Goal: Transaction & Acquisition: Subscribe to service/newsletter

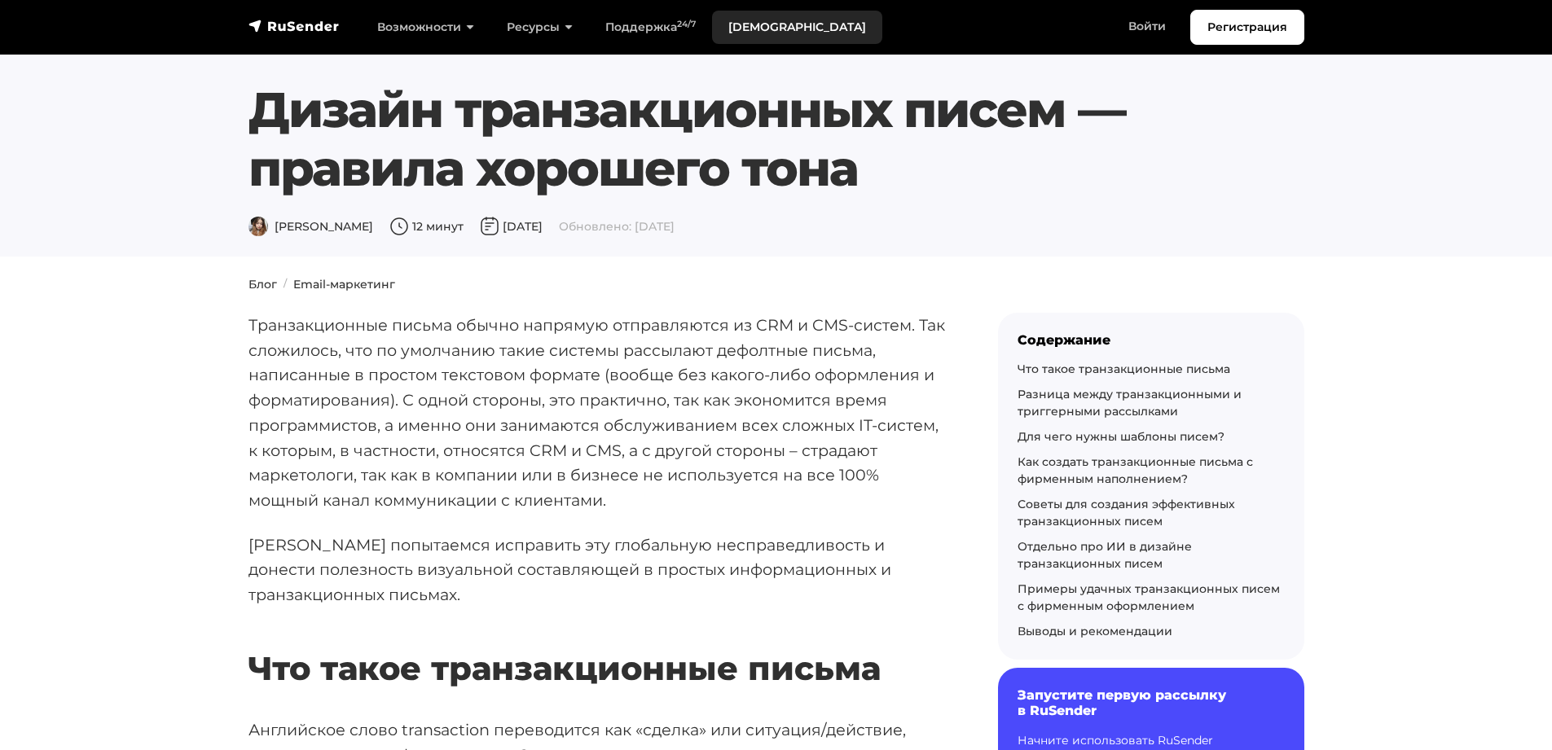
click at [768, 26] on link "[DEMOGRAPHIC_DATA]" at bounding box center [797, 27] width 170 height 33
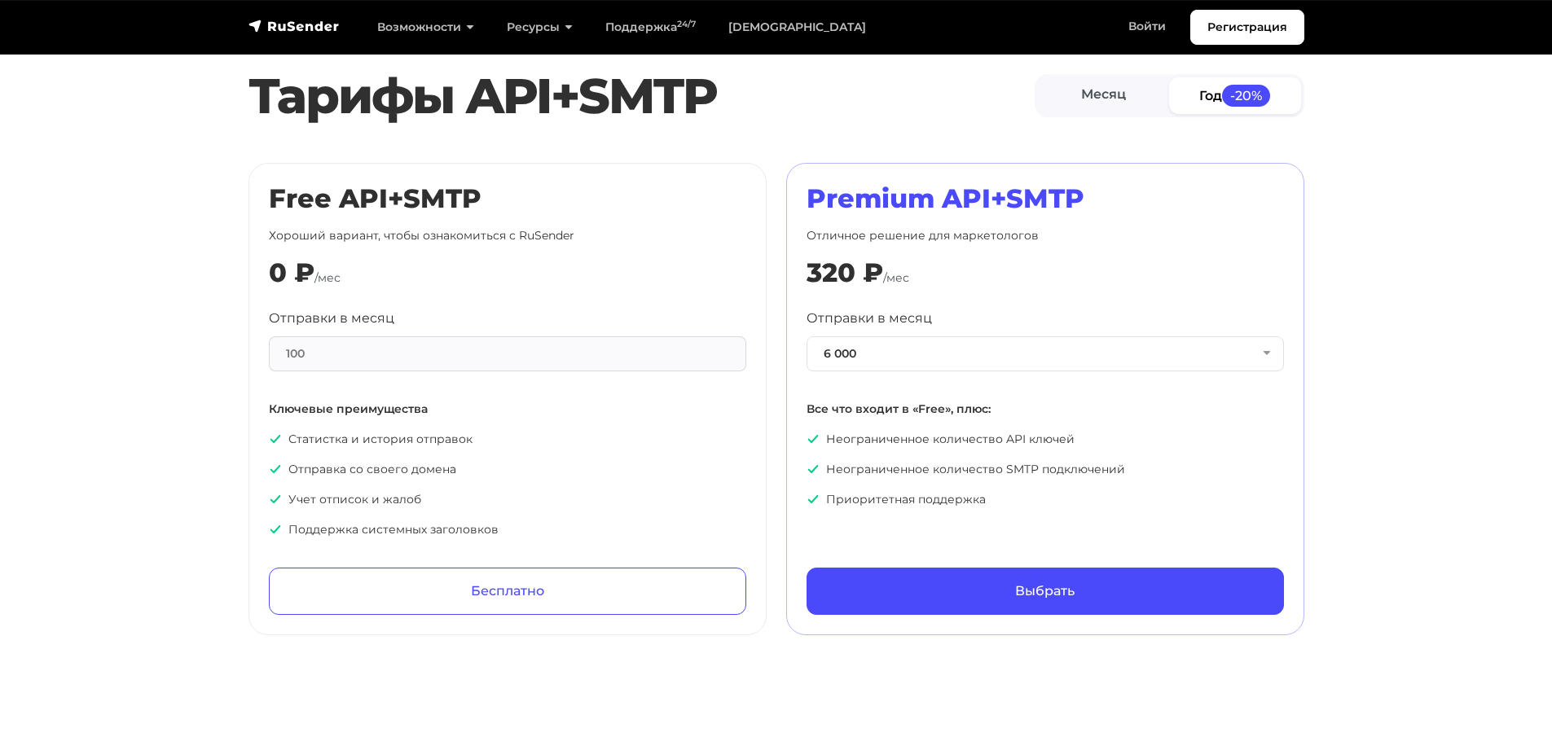
scroll to position [721, 0]
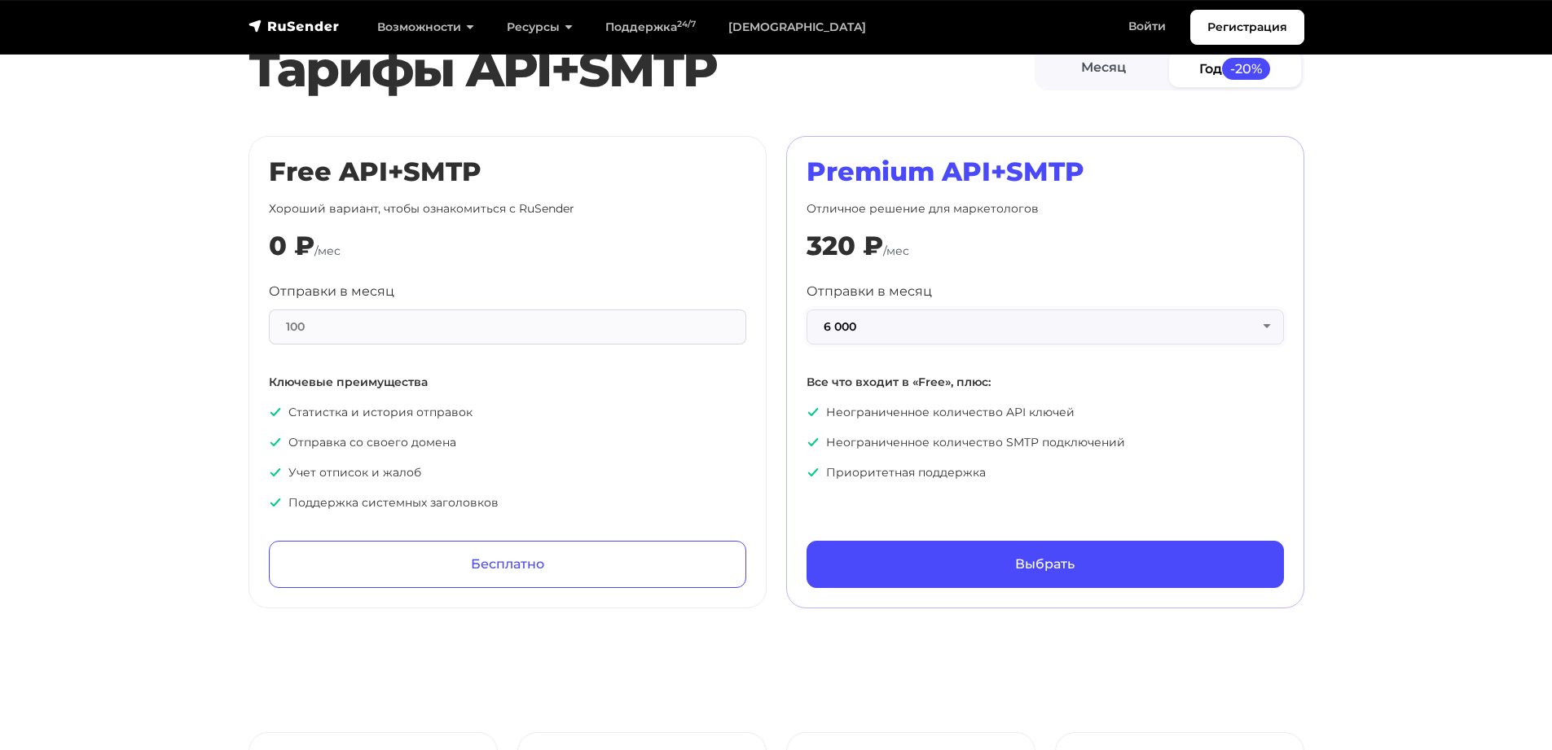
click at [918, 327] on button "6 000" at bounding box center [1045, 327] width 477 height 35
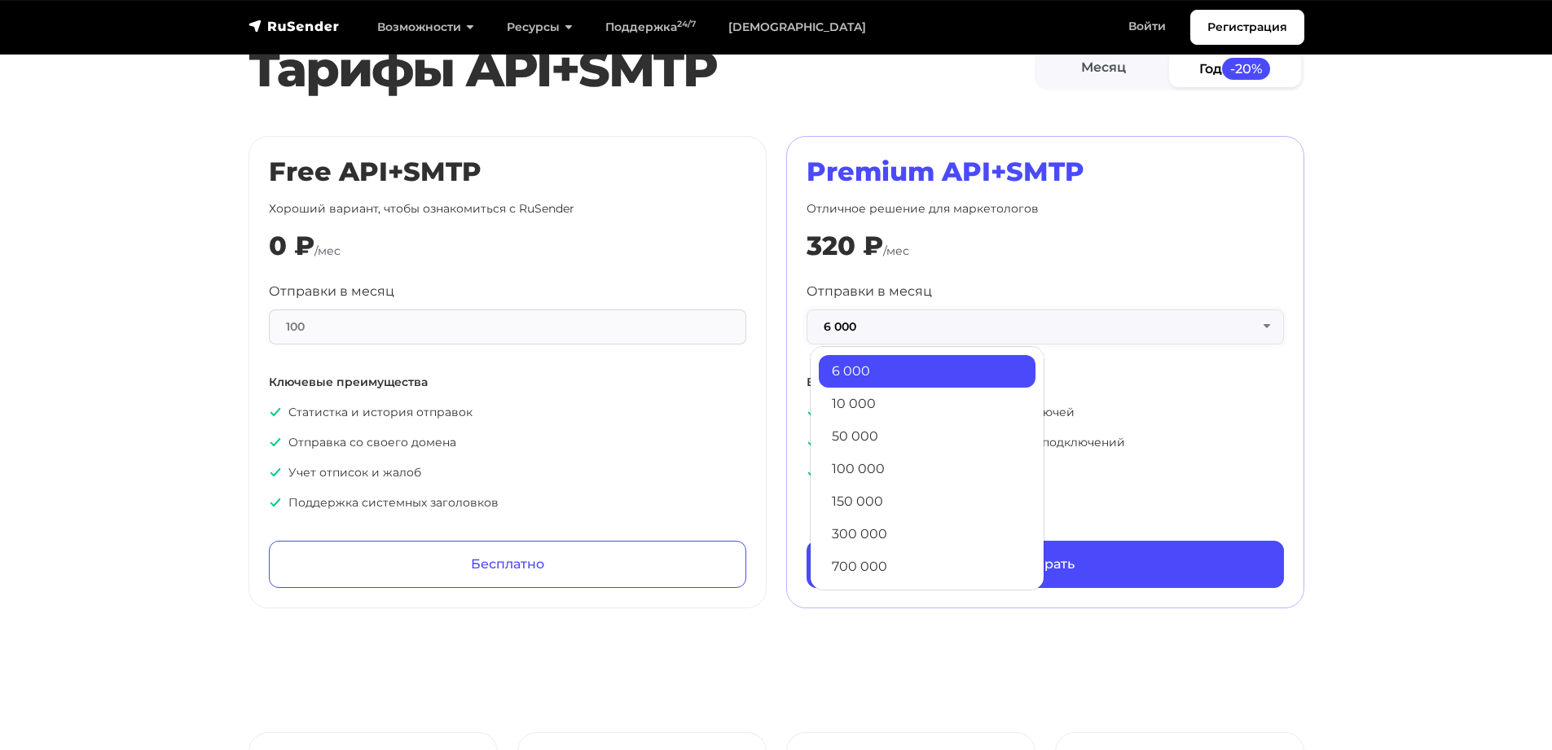
click at [918, 327] on button "6 000" at bounding box center [1045, 327] width 477 height 35
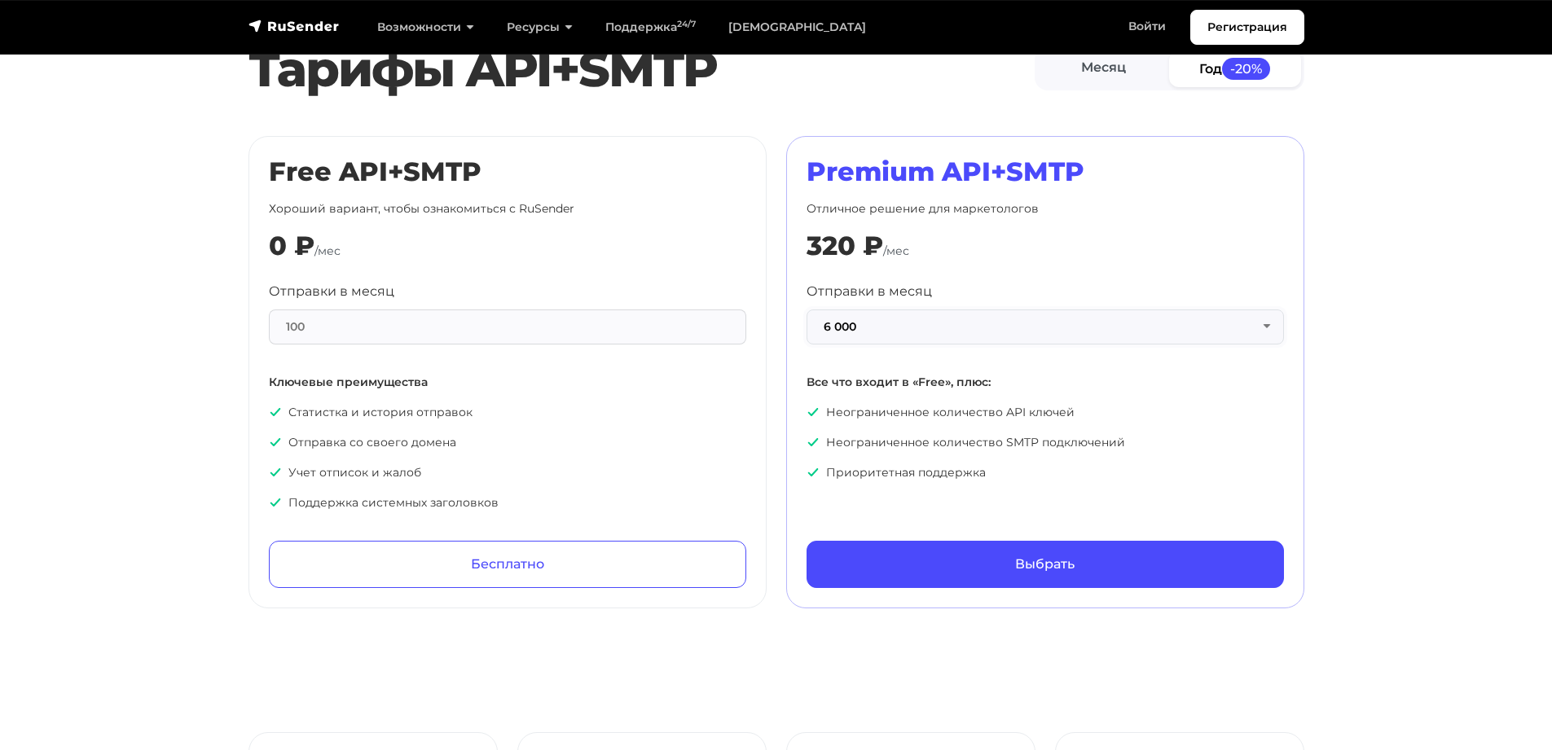
click at [918, 327] on button "6 000" at bounding box center [1045, 327] width 477 height 35
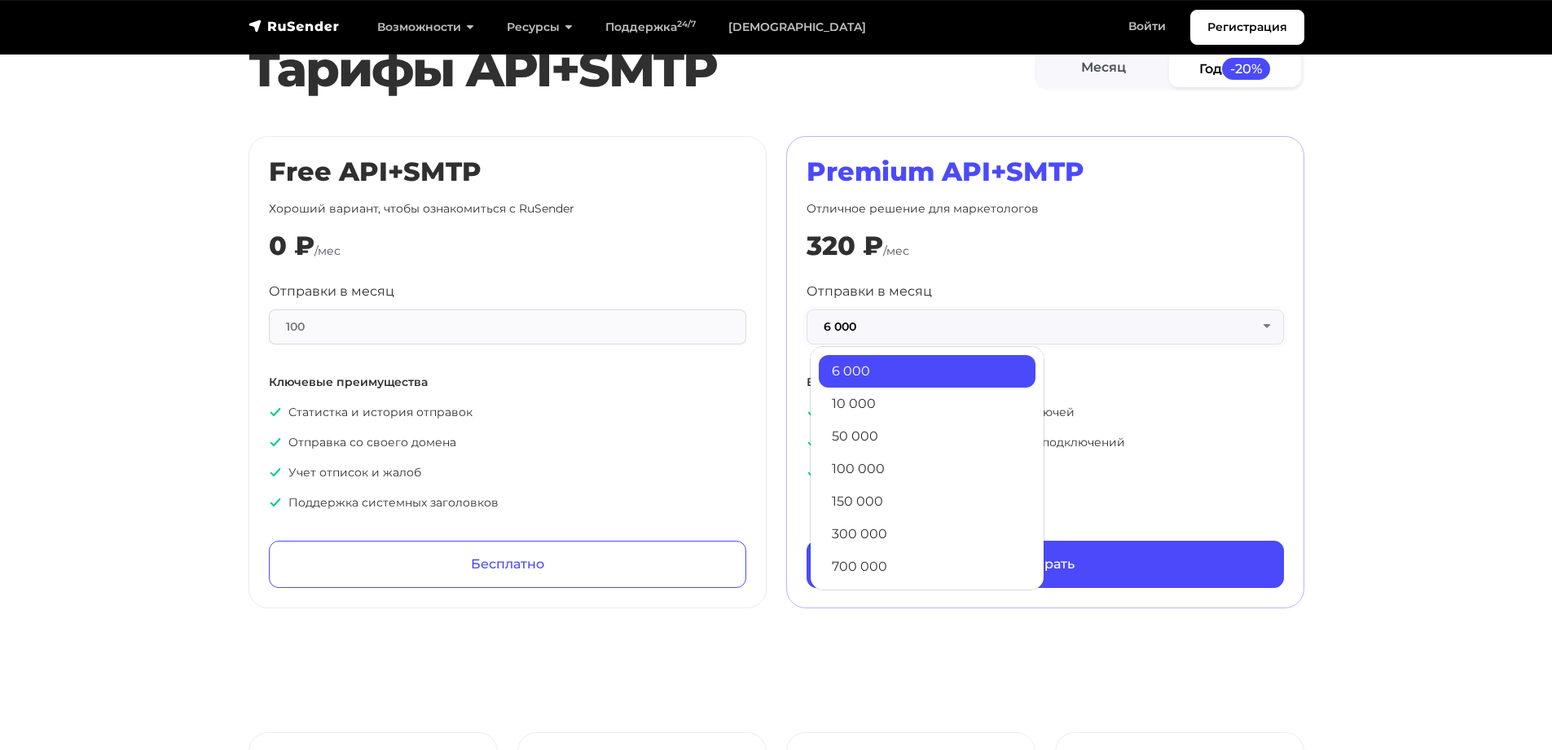
click at [918, 327] on button "6 000" at bounding box center [1045, 327] width 477 height 35
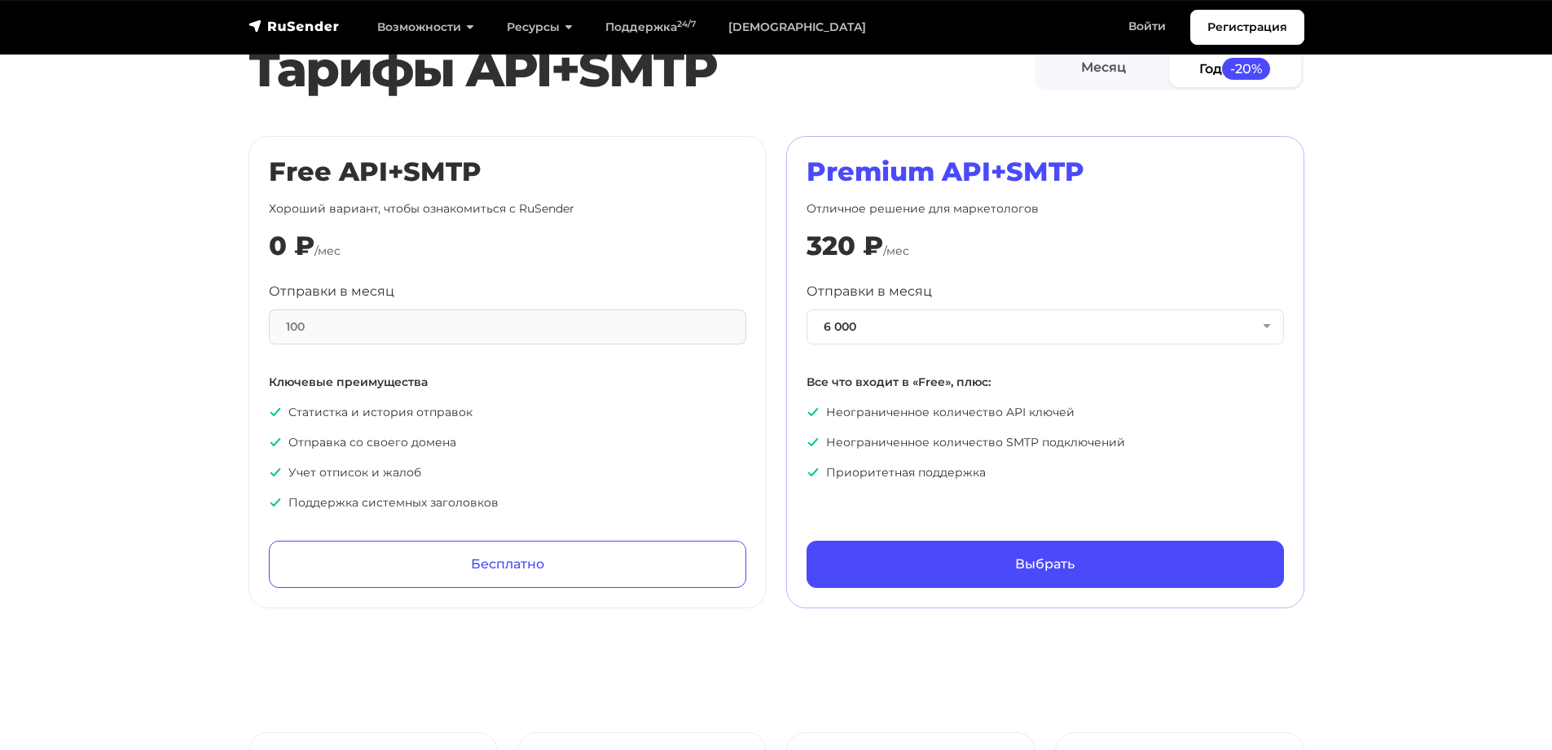
click at [117, 378] on section "Тарифы API+SMTP Месяц Год -20% Free API+SMTP Хороший вариант, чтобы ознакомитьс…" at bounding box center [776, 320] width 1552 height 577
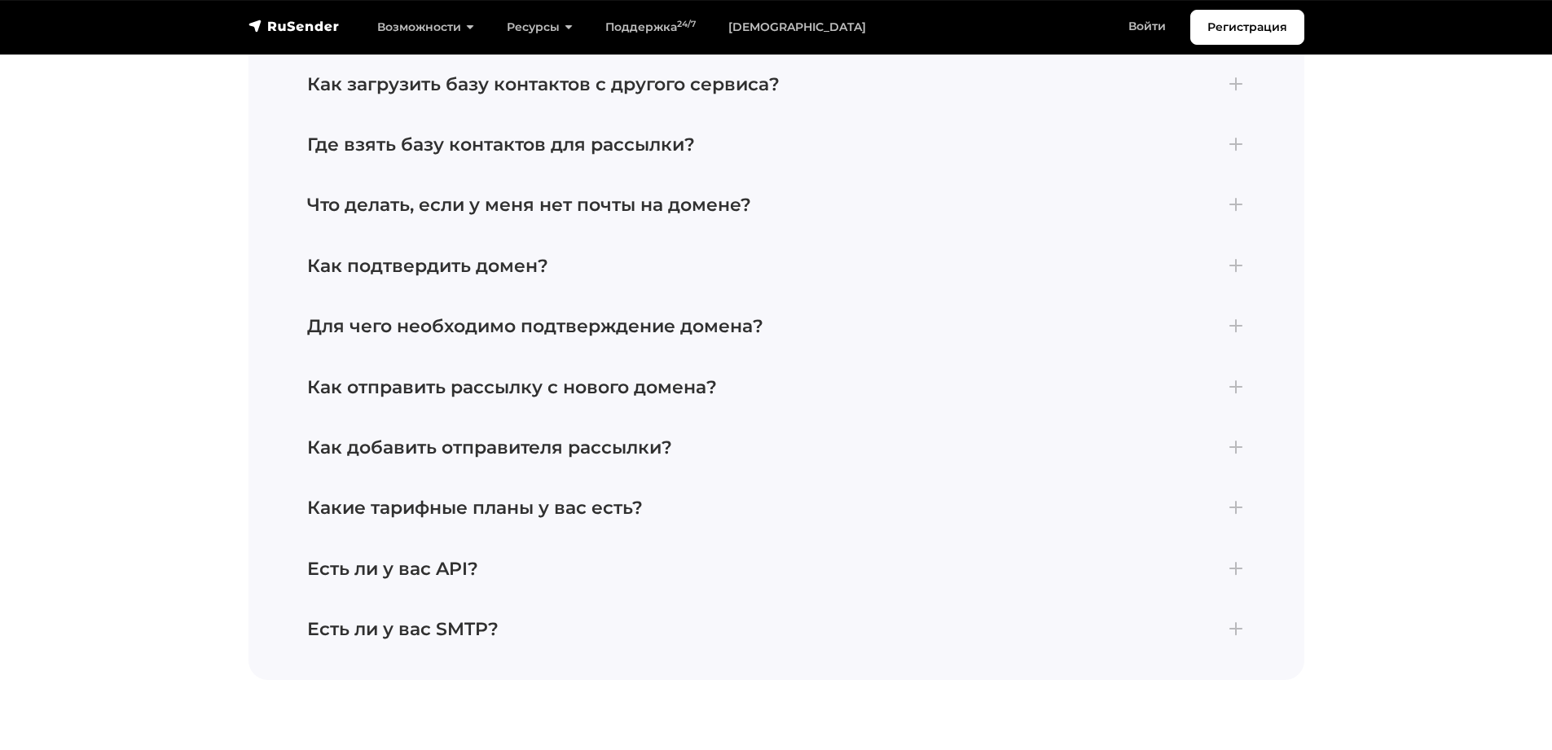
scroll to position [3899, 0]
click at [596, 479] on button "Какие тарифные планы у вас есть? В сервисе RuSender доступно три тарифных плана…" at bounding box center [776, 509] width 997 height 60
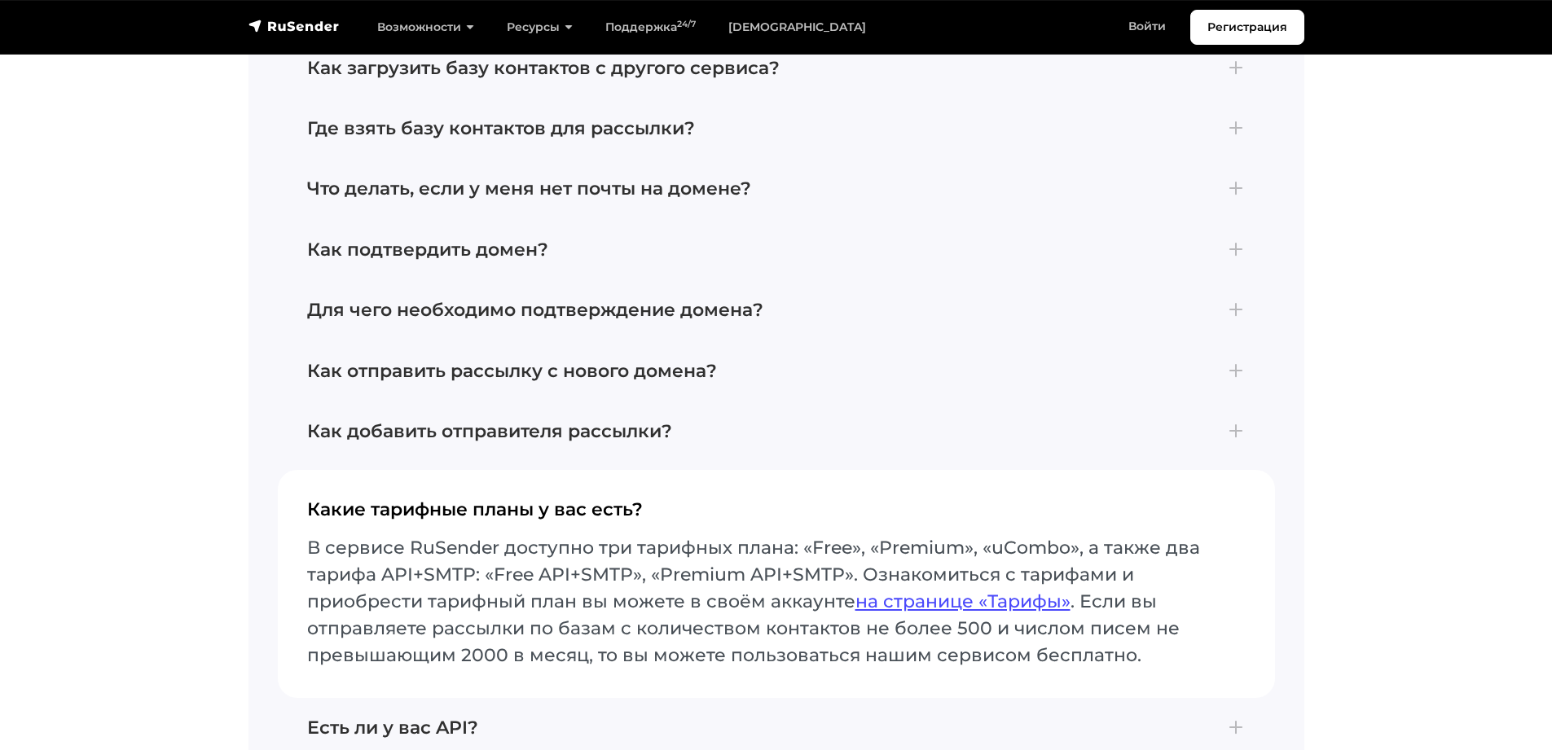
scroll to position [3777, 0]
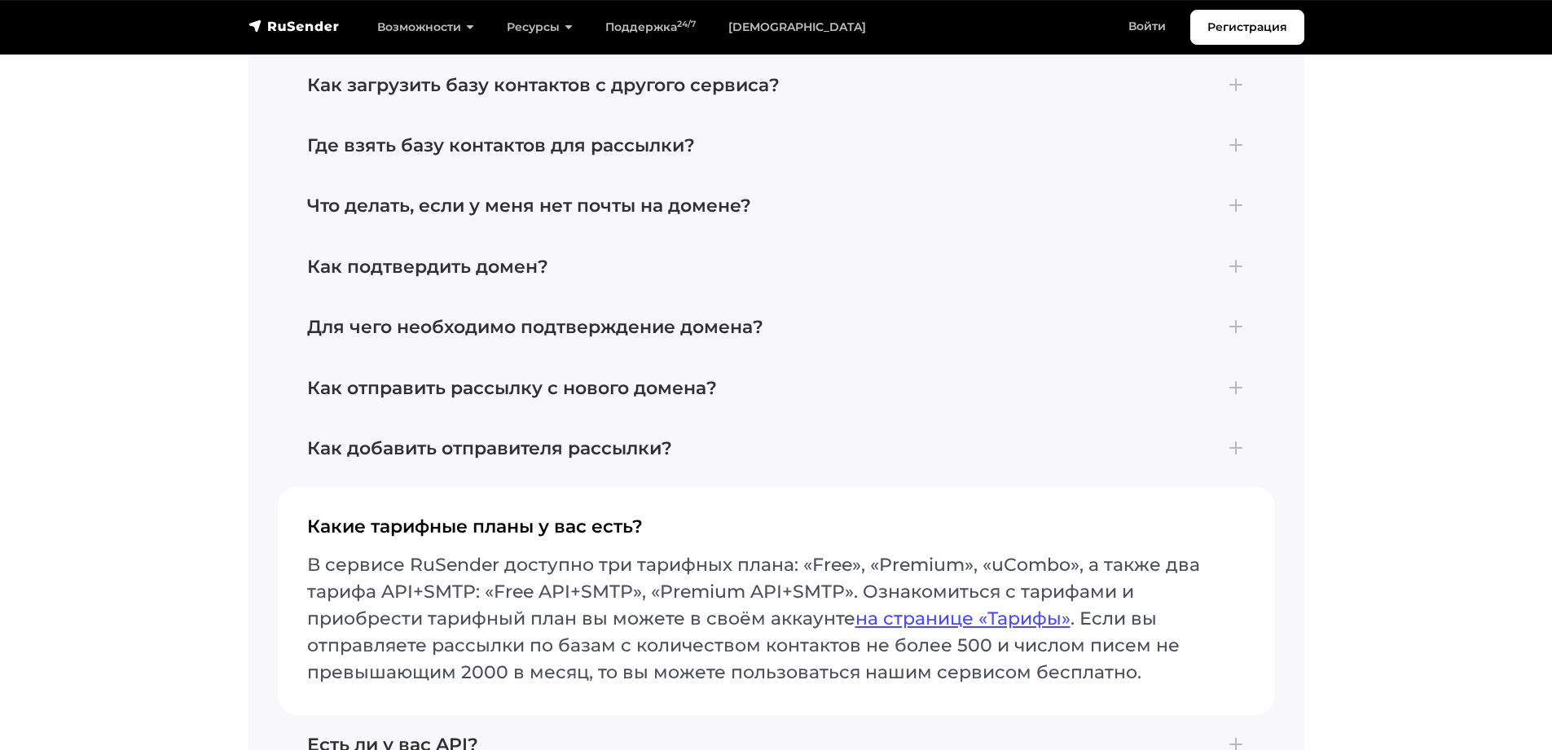
click at [594, 487] on button "Какие тарифные планы у вас есть? В сервисе RuSender доступно три тарифных плана…" at bounding box center [776, 600] width 997 height 227
click at [605, 442] on h4 "Как добавить отправителя рассылки?" at bounding box center [776, 448] width 939 height 21
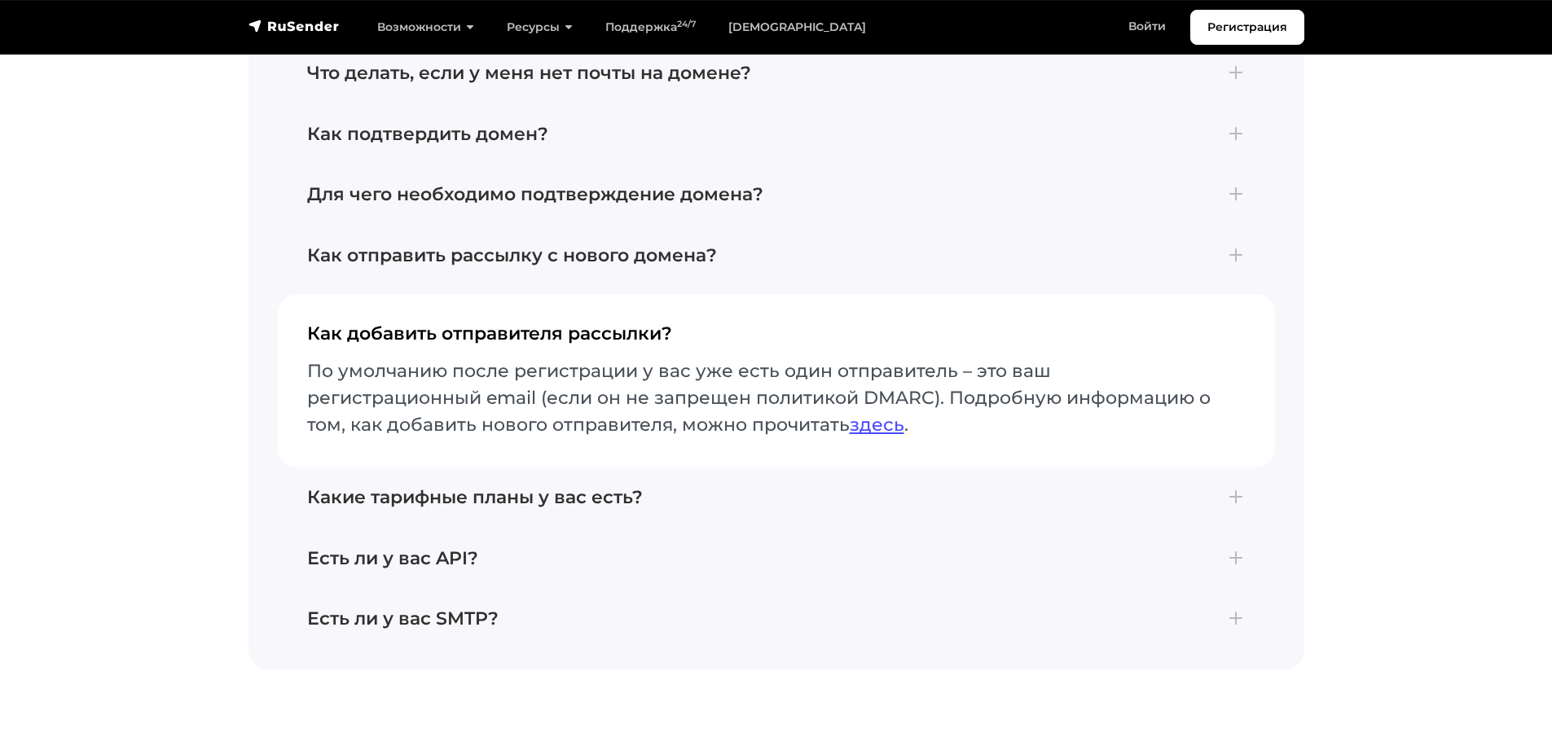
scroll to position [4071, 0]
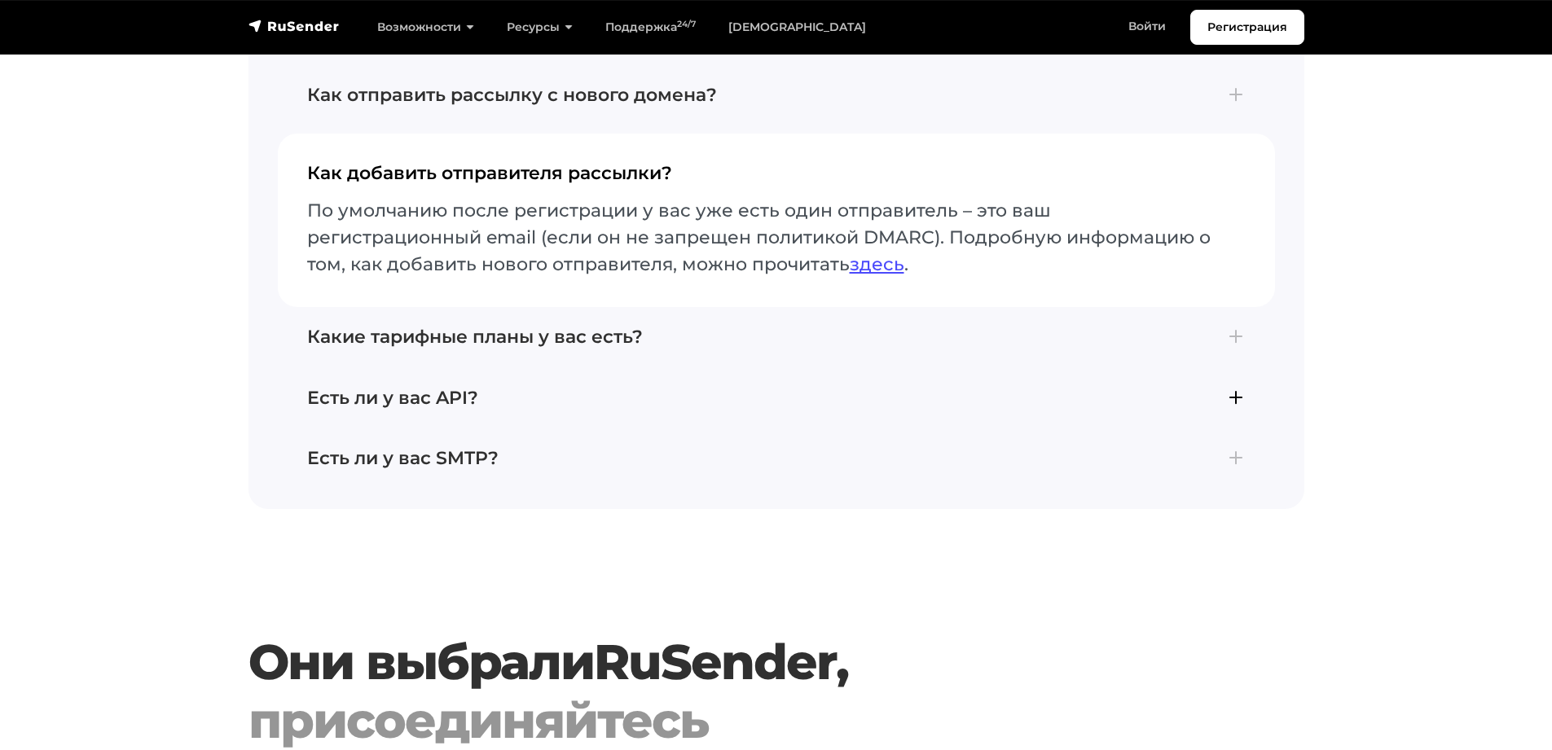
click at [457, 388] on h4 "Есть ли у вас API?" at bounding box center [776, 398] width 939 height 21
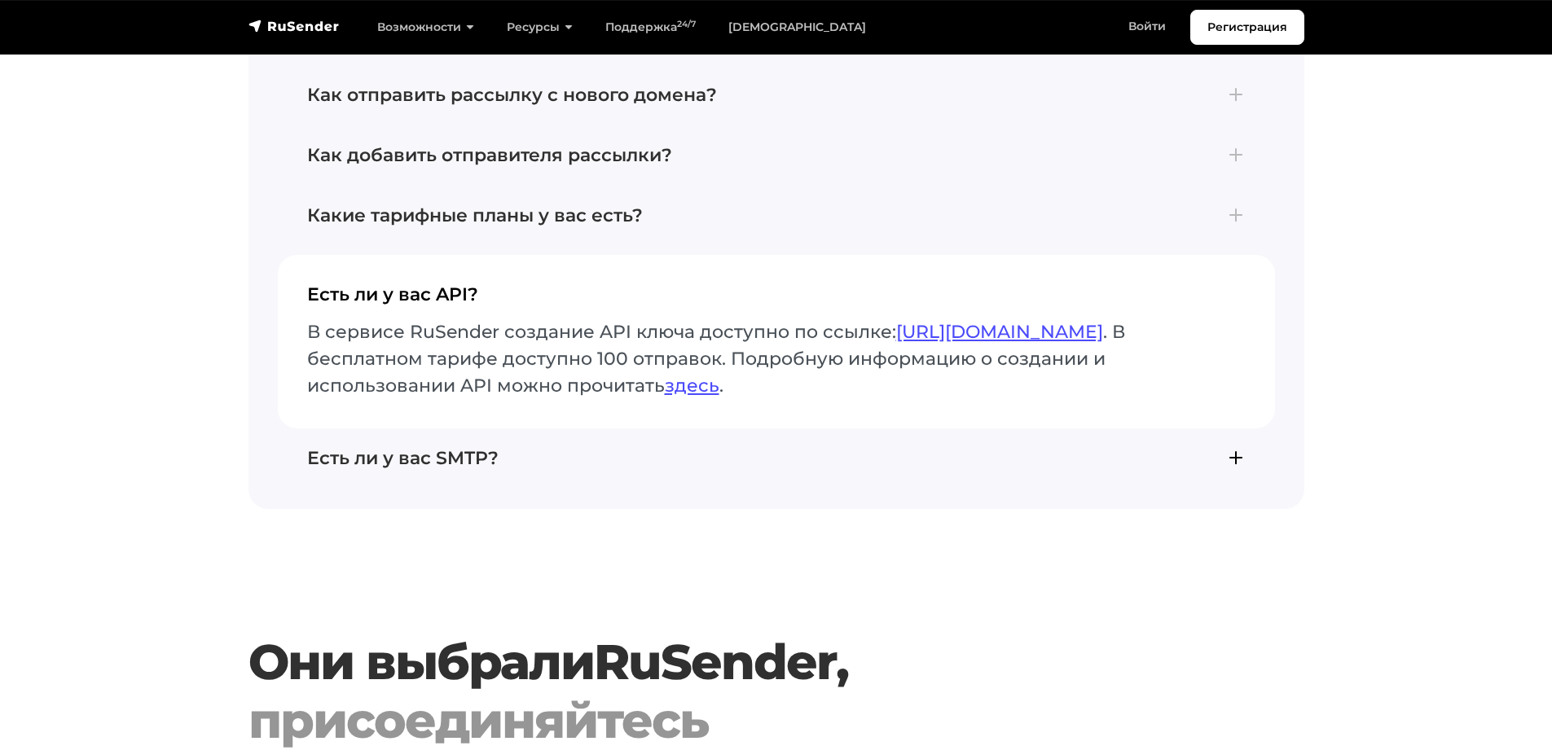
click at [447, 448] on h4 "Есть ли у вас SMTP?" at bounding box center [776, 458] width 939 height 21
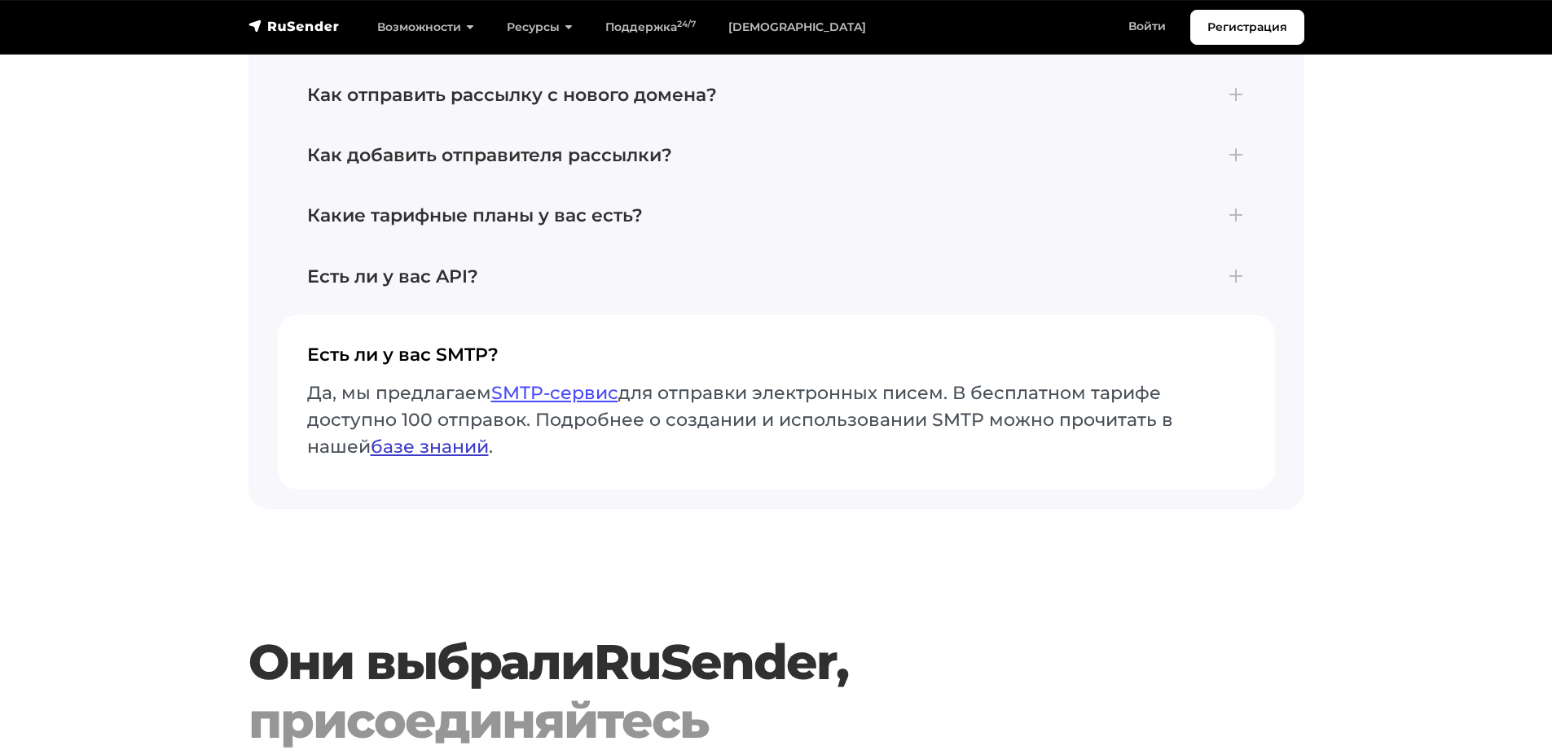
click at [455, 436] on link "базе знаний" at bounding box center [430, 447] width 118 height 22
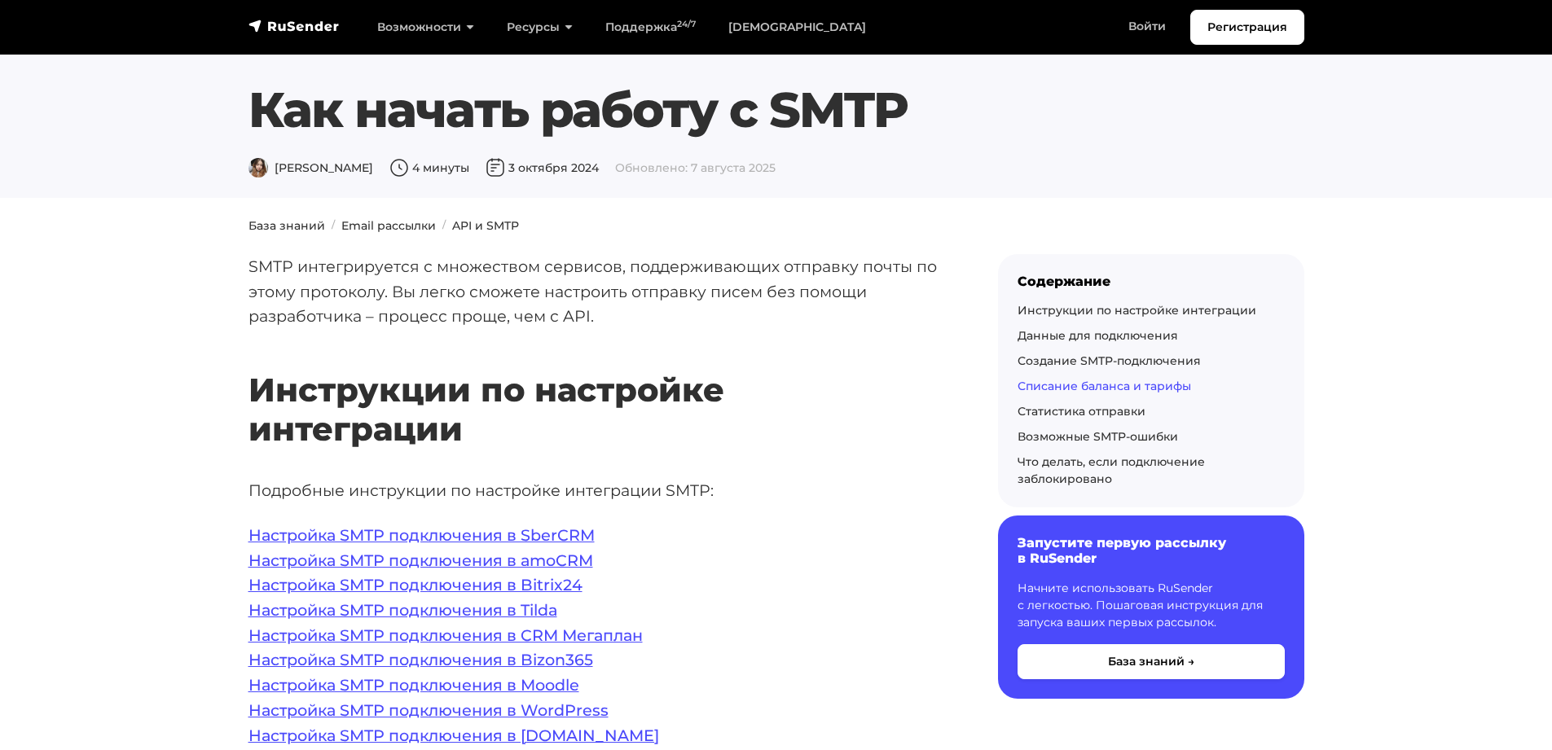
click at [1058, 390] on link "Списание баланса и тарифы" at bounding box center [1105, 386] width 174 height 15
click at [1232, 28] on link "Регистрация" at bounding box center [1247, 27] width 114 height 35
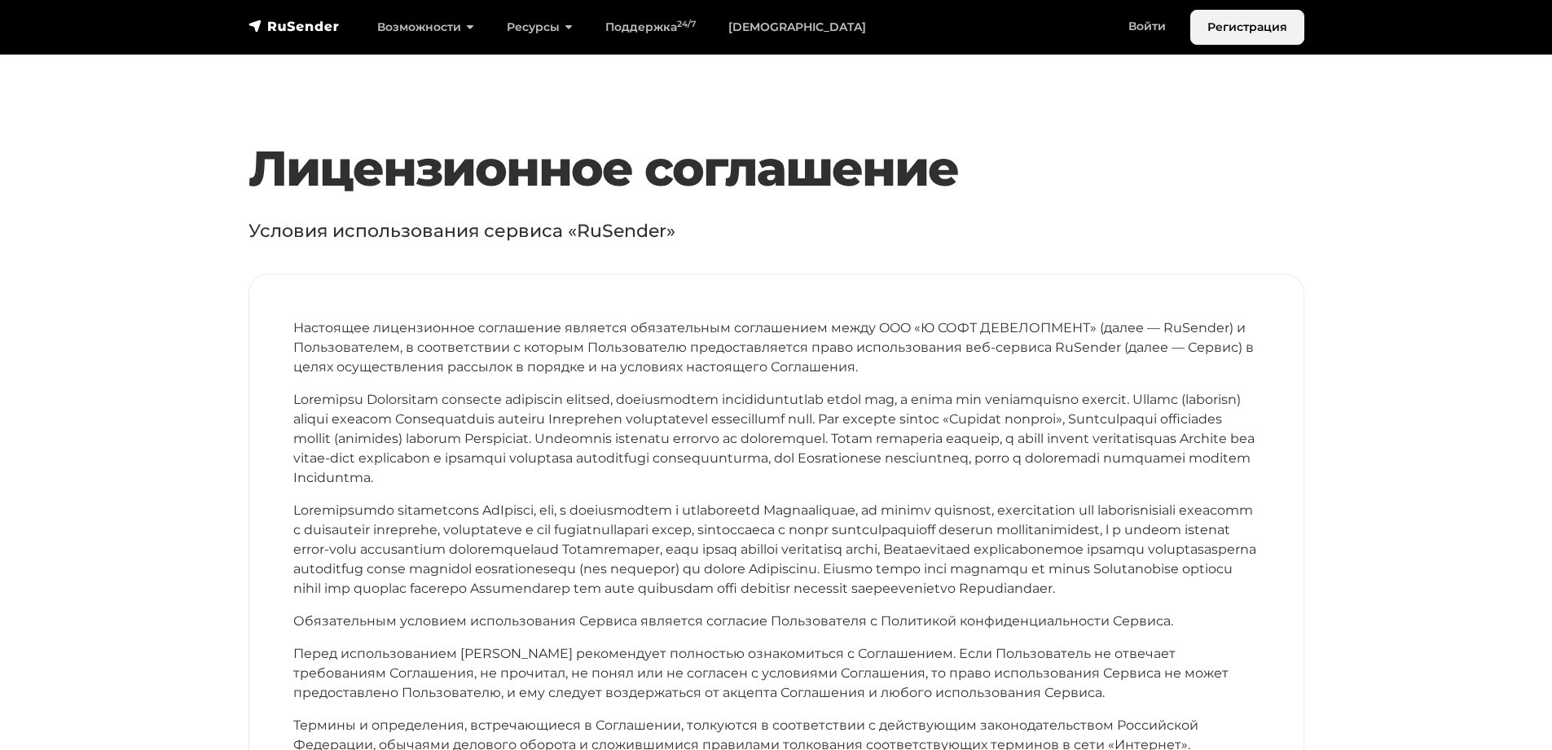
click at [1254, 28] on link "Регистрация" at bounding box center [1247, 27] width 114 height 35
click at [759, 31] on link "[DEMOGRAPHIC_DATA]" at bounding box center [797, 27] width 170 height 33
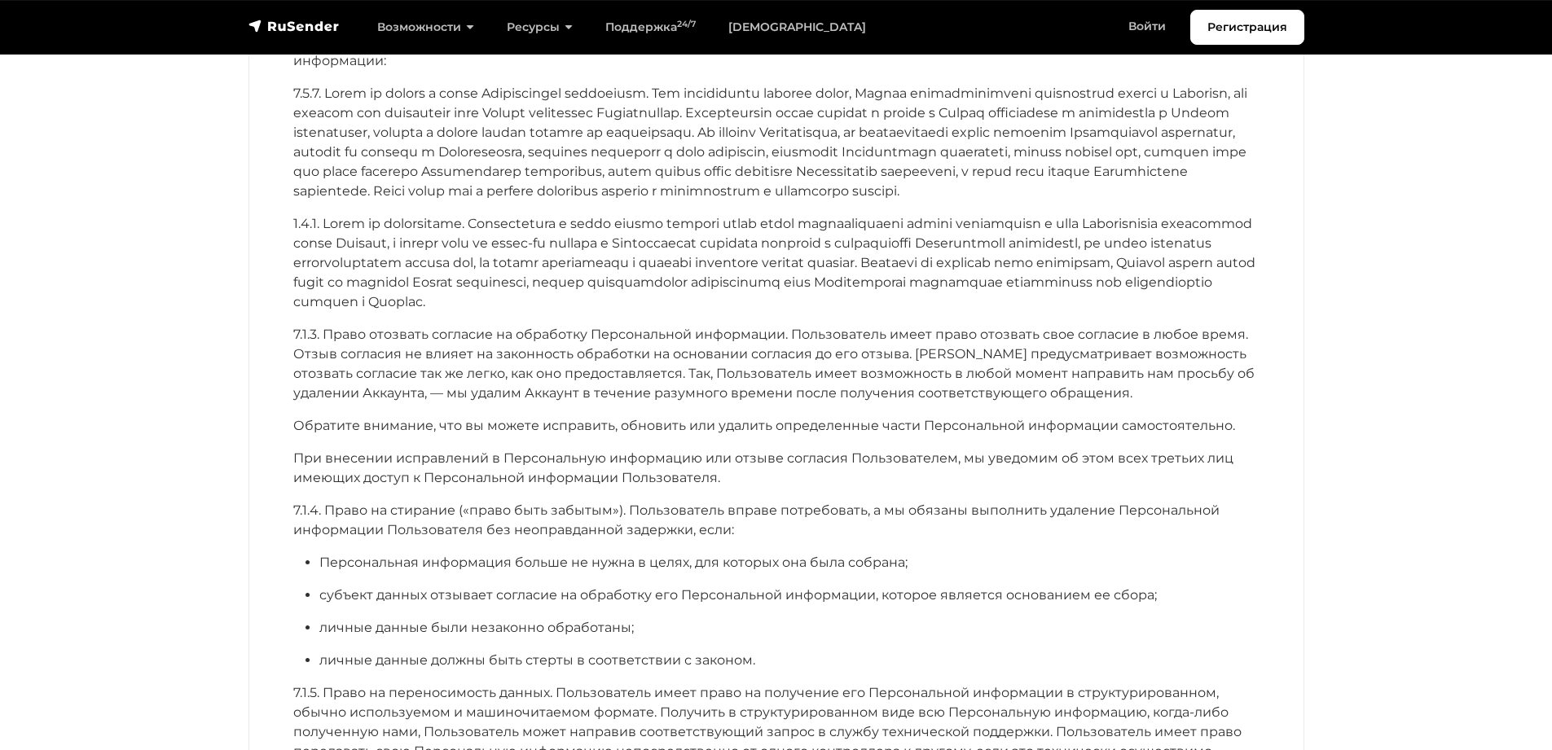
scroll to position [3960, 0]
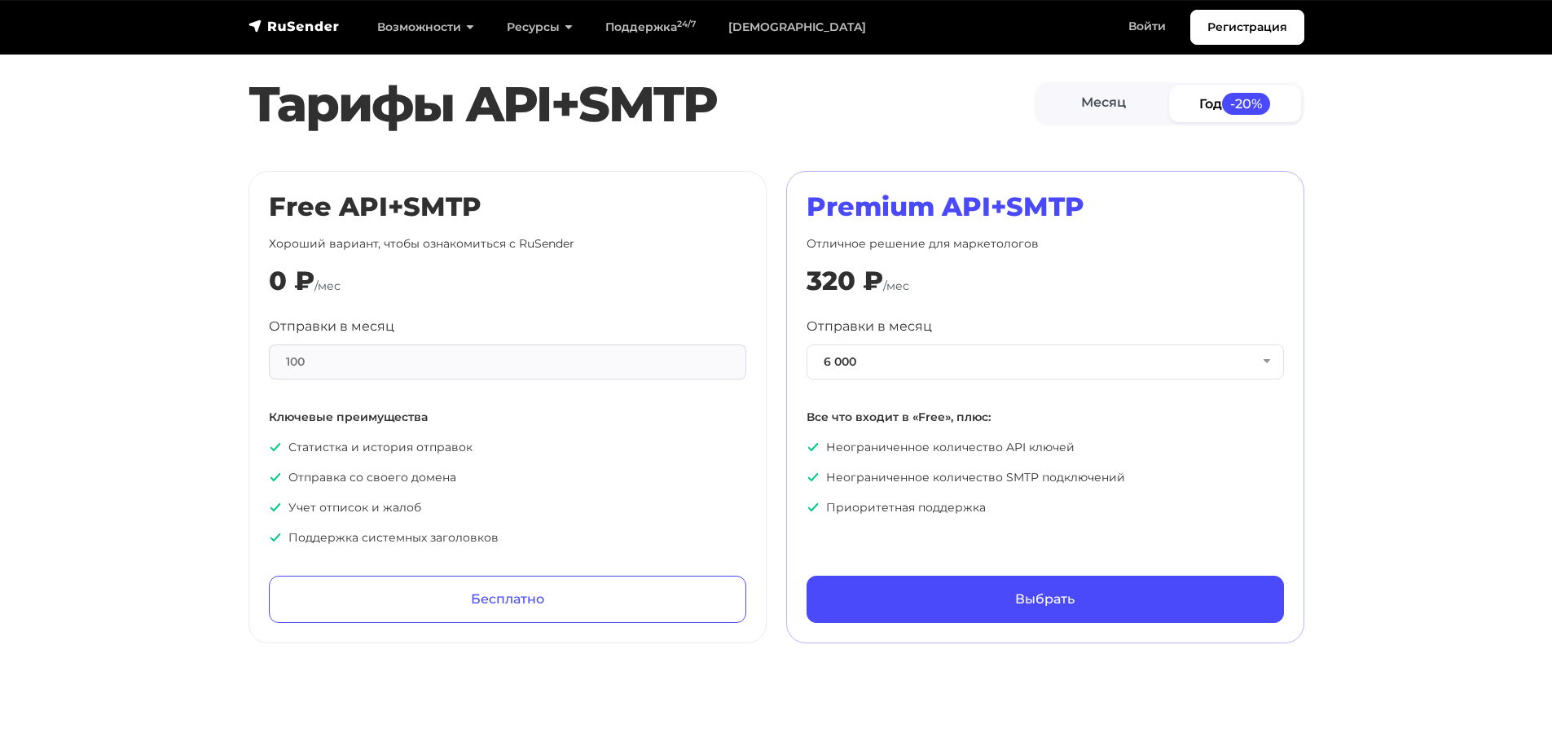
scroll to position [660, 0]
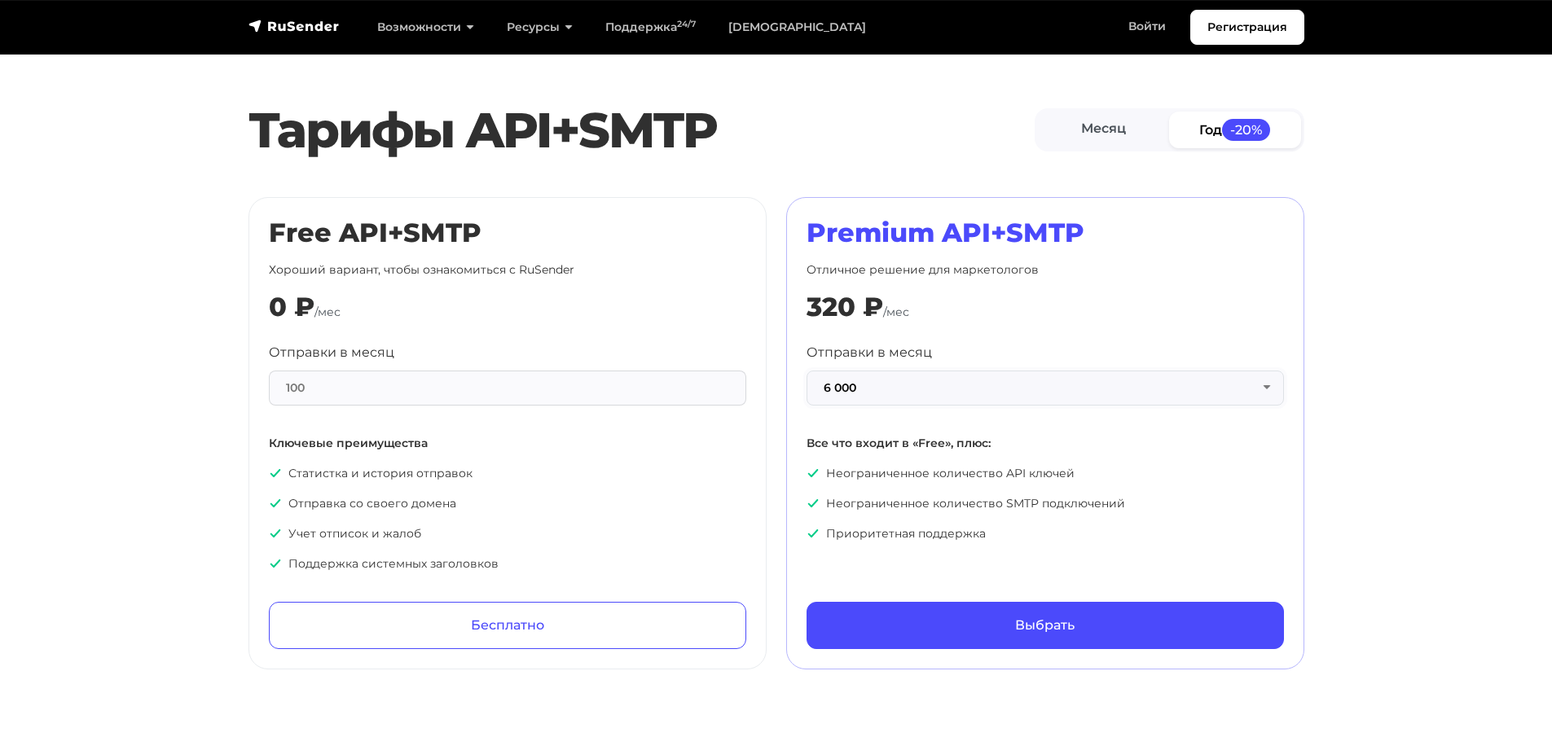
click at [1005, 385] on button "6 000" at bounding box center [1045, 388] width 477 height 35
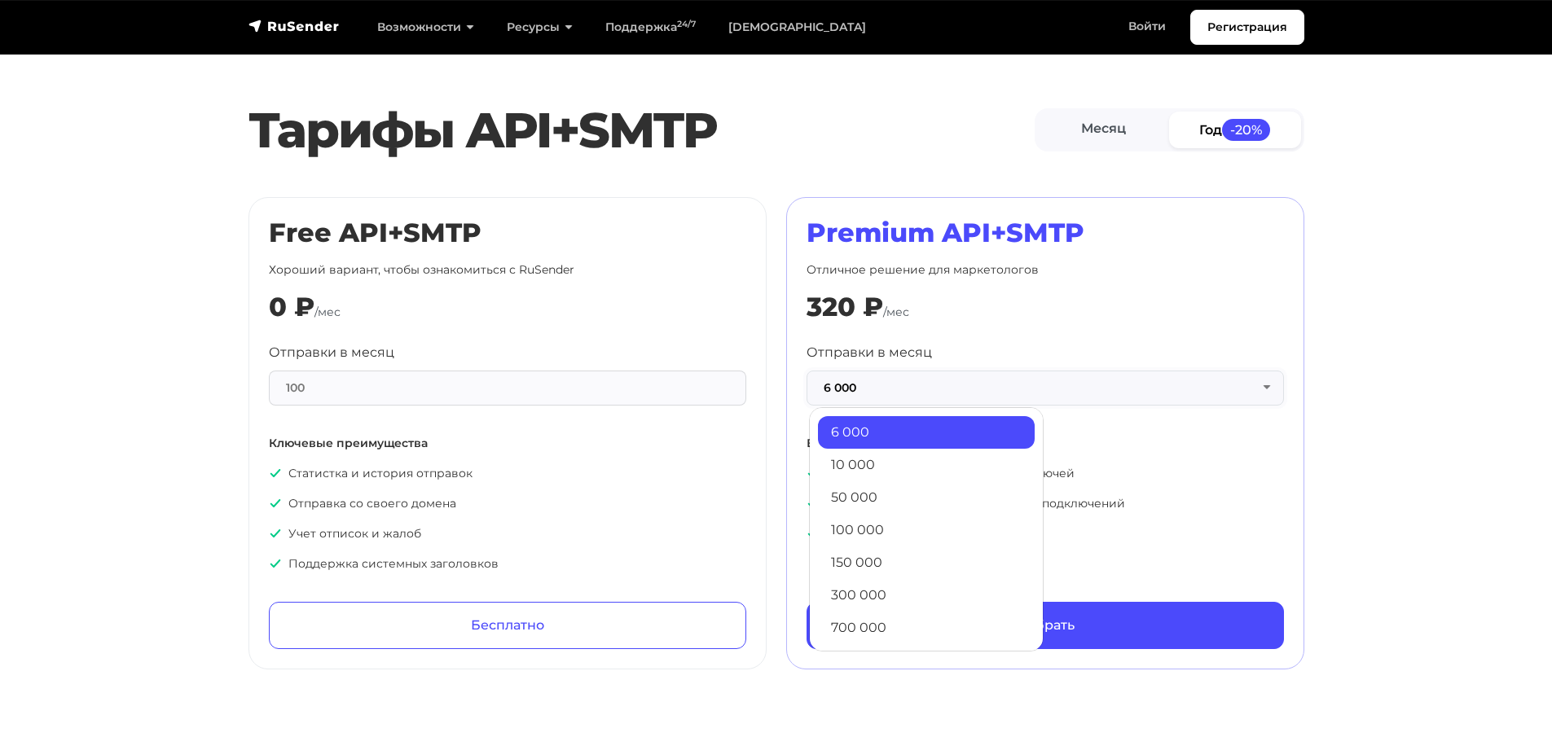
click at [1005, 385] on button "6 000" at bounding box center [1045, 388] width 477 height 35
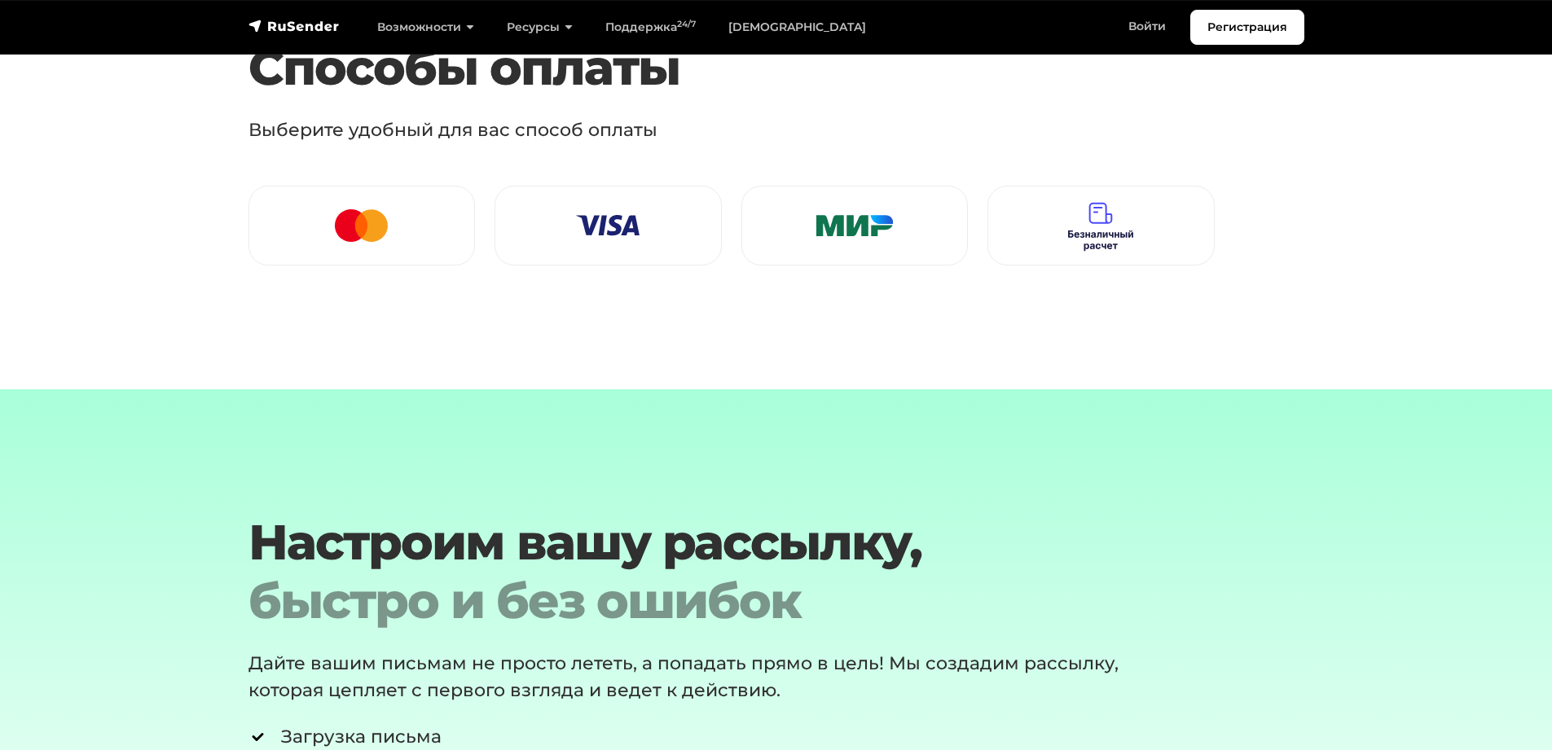
scroll to position [2444, 0]
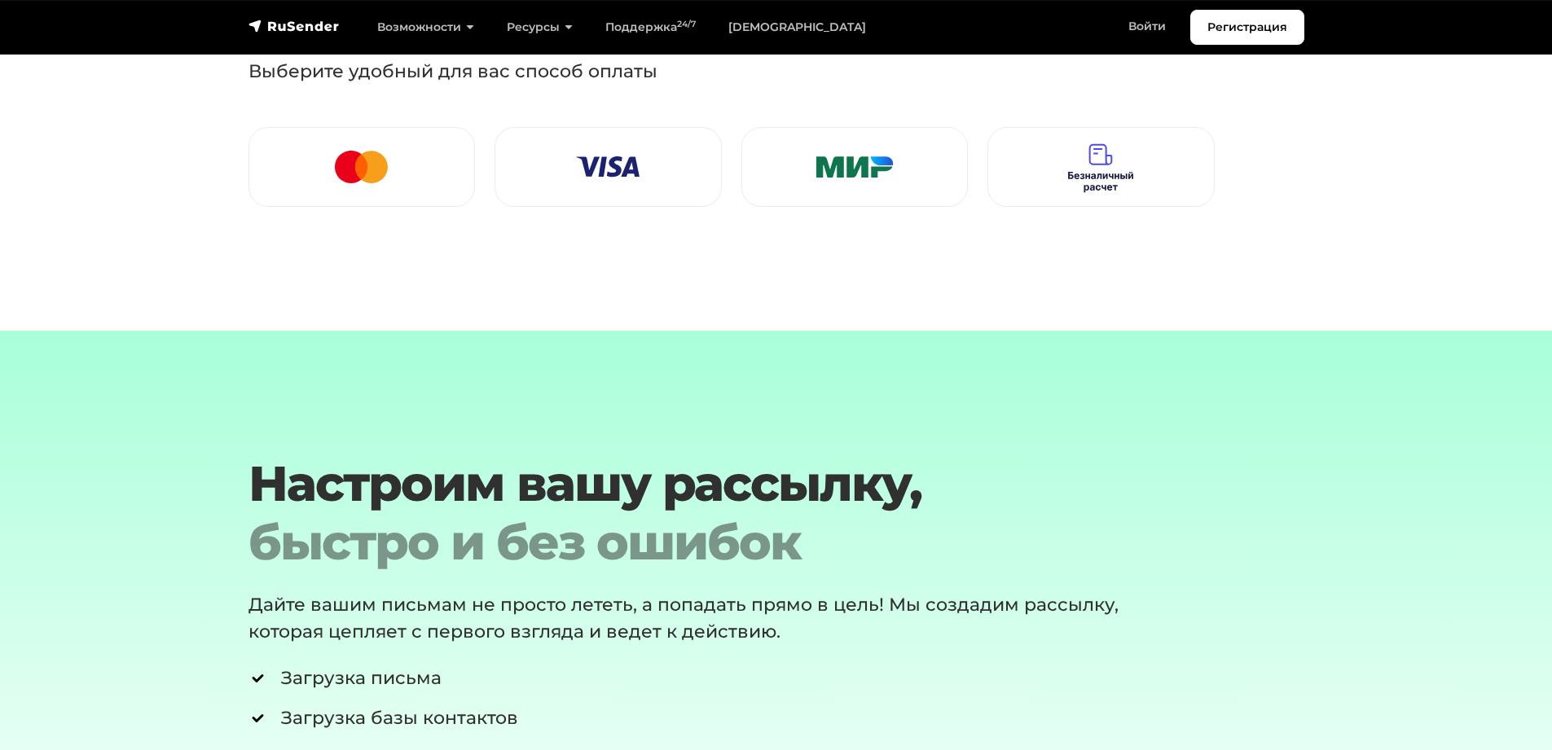
click at [1108, 170] on img at bounding box center [1100, 167] width 65 height 52
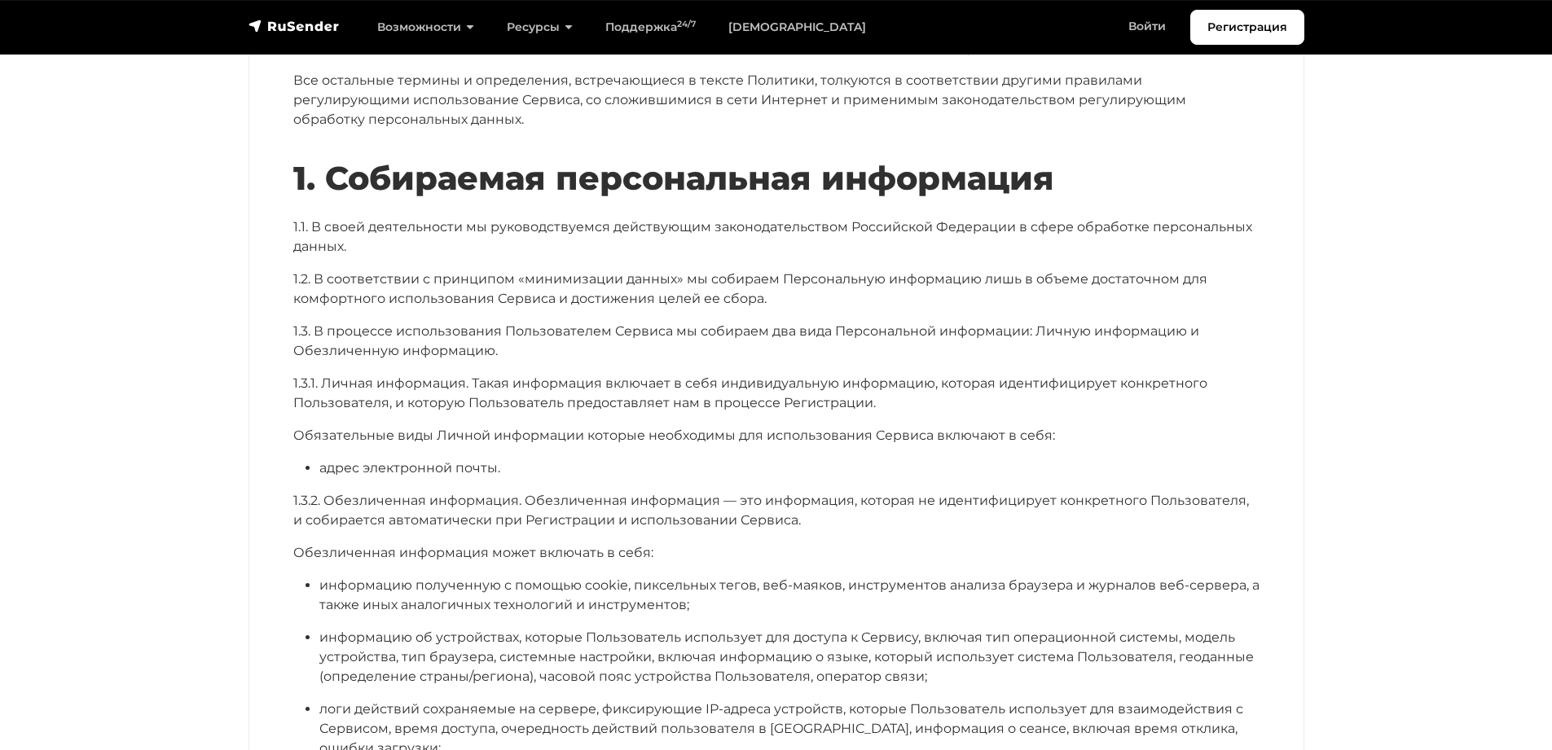
scroll to position [1002, 0]
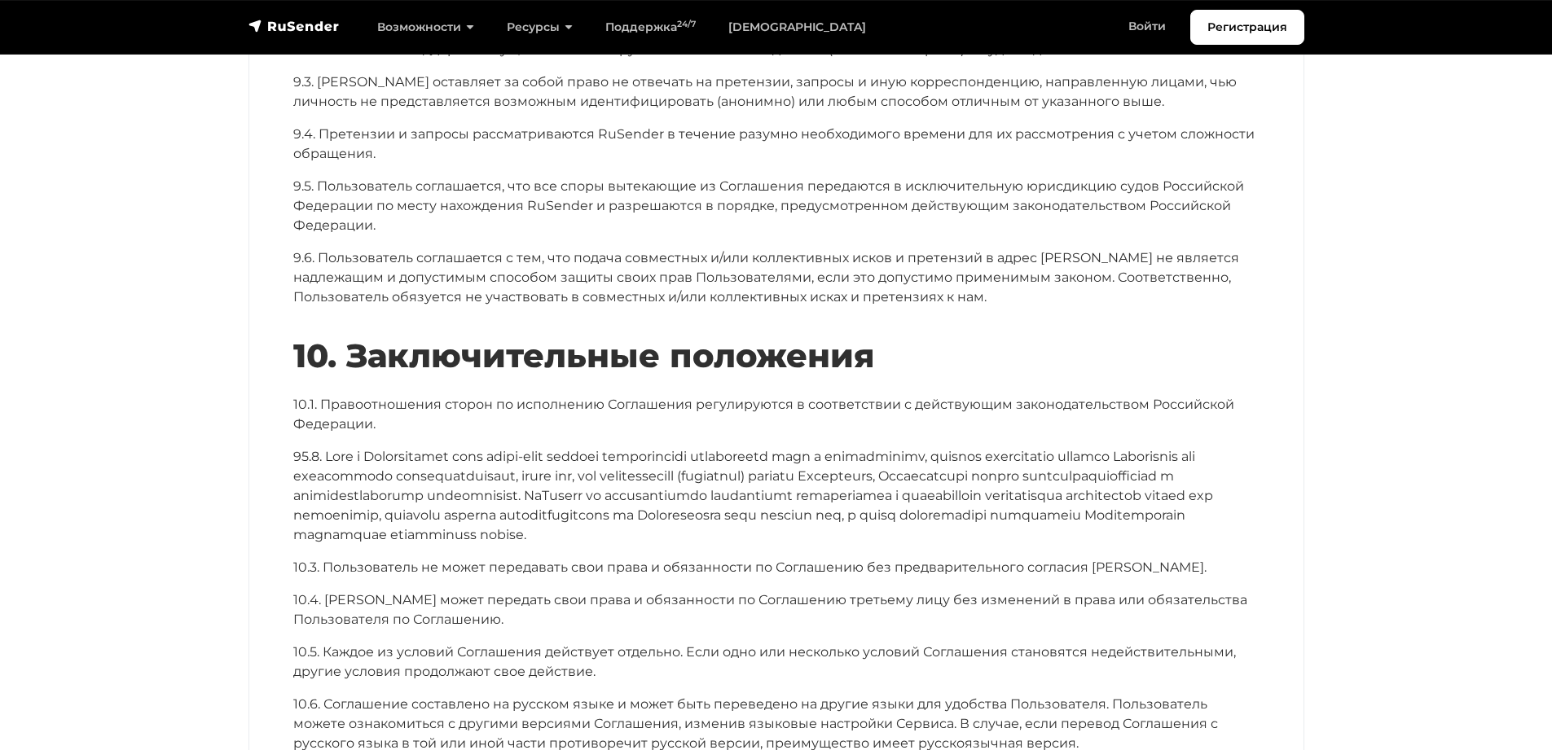
scroll to position [7370, 0]
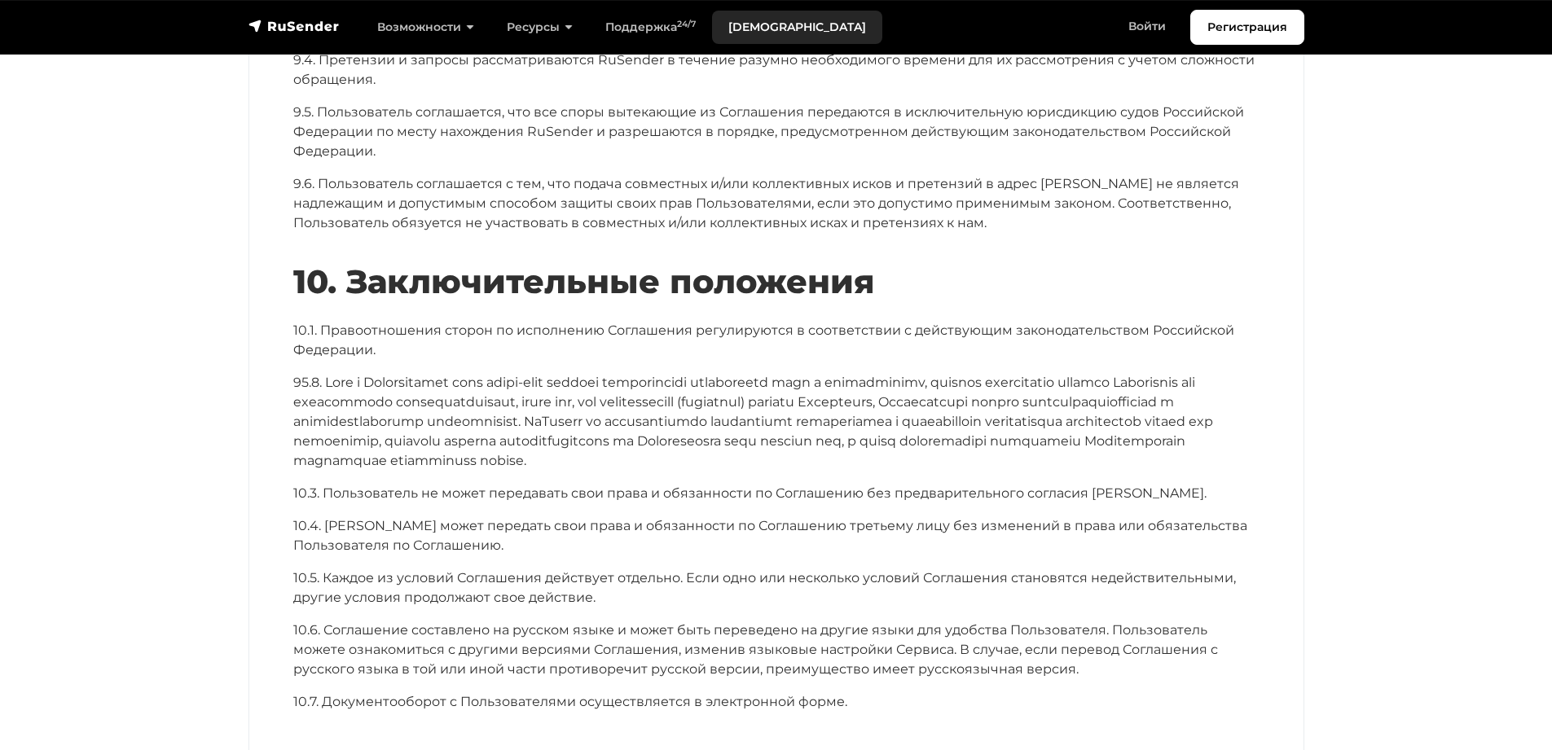
click at [768, 26] on link "[DEMOGRAPHIC_DATA]" at bounding box center [797, 27] width 170 height 33
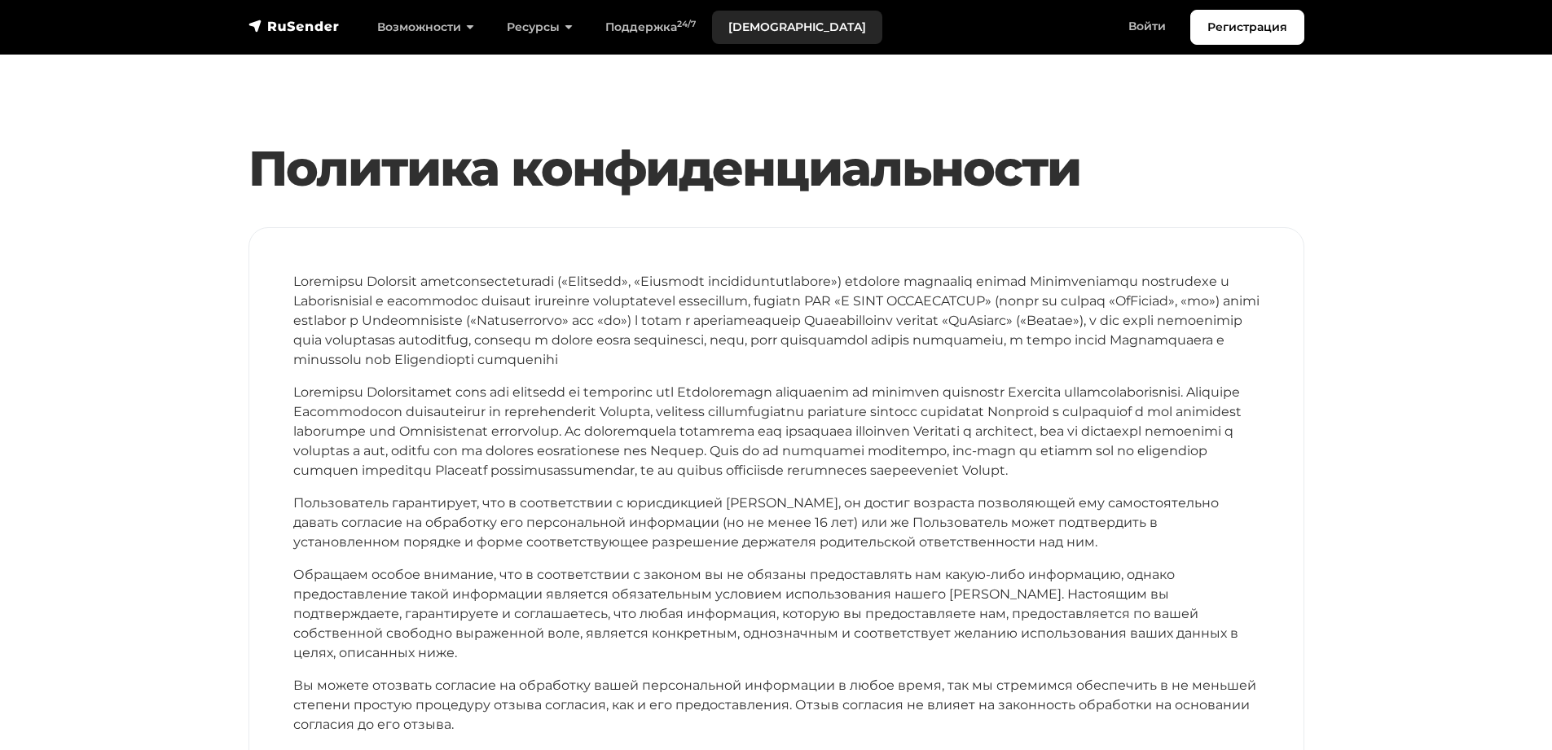
click at [750, 25] on link "[DEMOGRAPHIC_DATA]" at bounding box center [797, 27] width 170 height 33
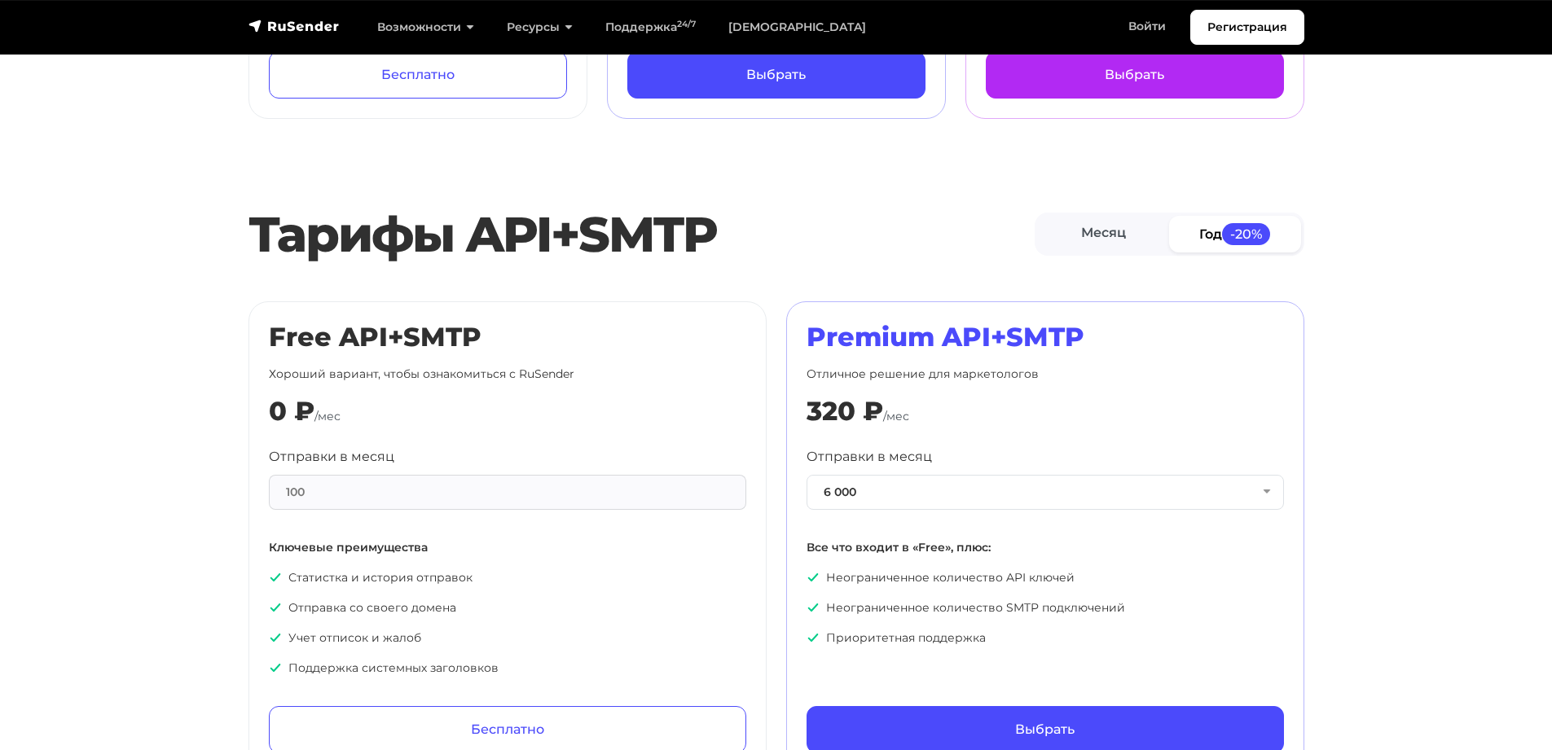
scroll to position [636, 0]
